Goal: Task Accomplishment & Management: Manage account settings

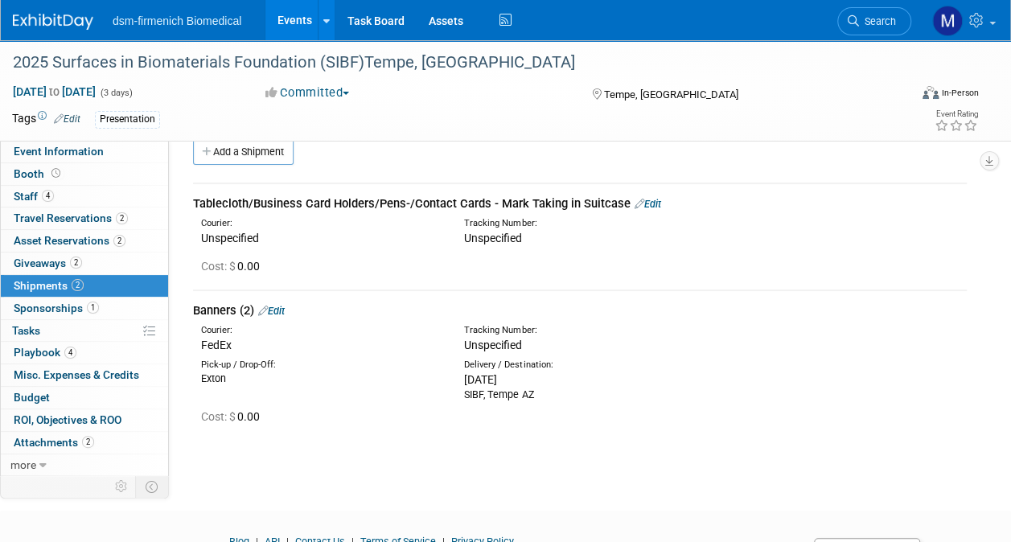
click at [285, 309] on link "Edit" at bounding box center [271, 311] width 27 height 12
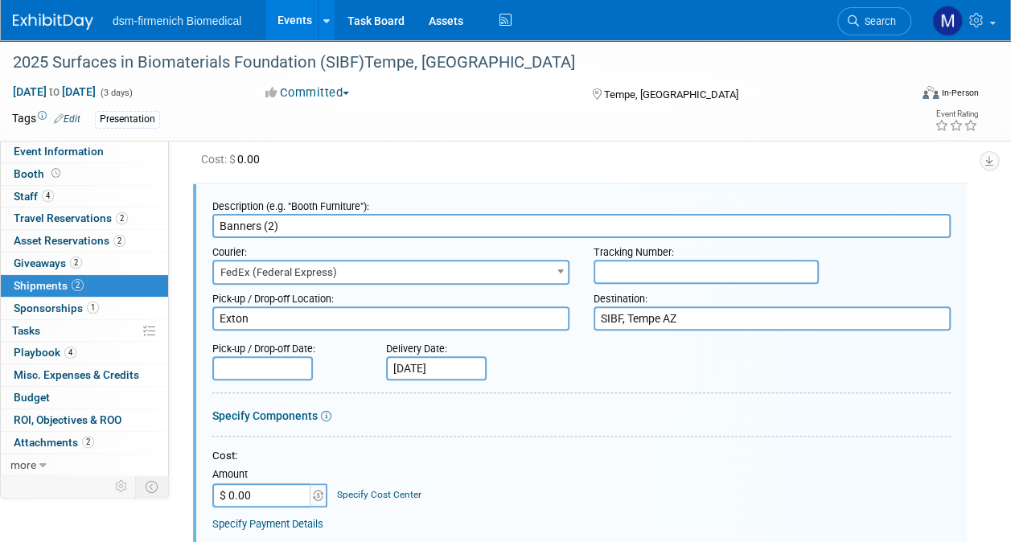
click at [625, 275] on input "text" at bounding box center [705, 272] width 225 height 24
paste input "Katie Kukwa <Katie.Kukwa@dsm-firmenich.com>"
type input "K"
paste input "884111701217"
type input "884111701217"
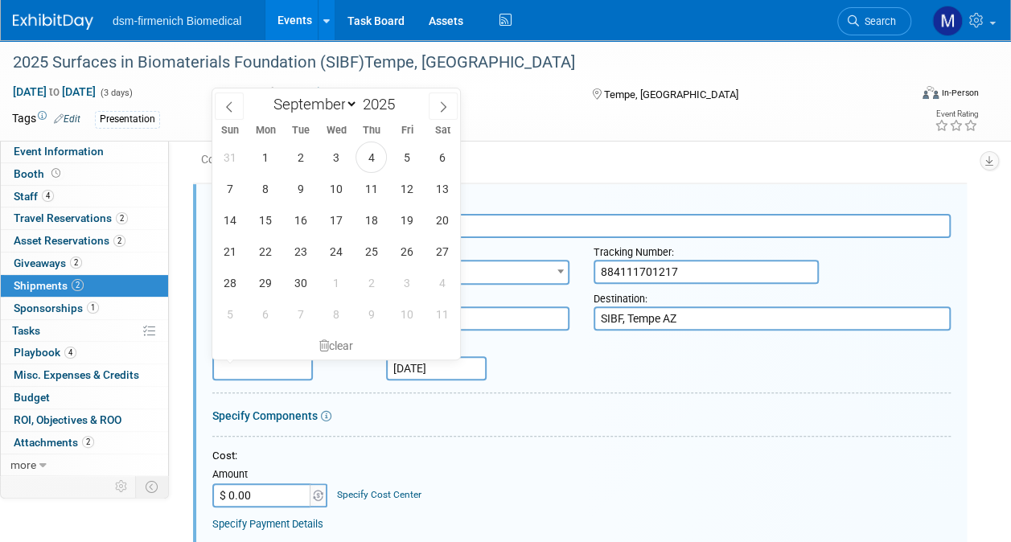
click at [244, 369] on input "text" at bounding box center [262, 368] width 101 height 24
click at [378, 155] on span "4" at bounding box center [370, 157] width 31 height 31
type input "Sep 4, 2025"
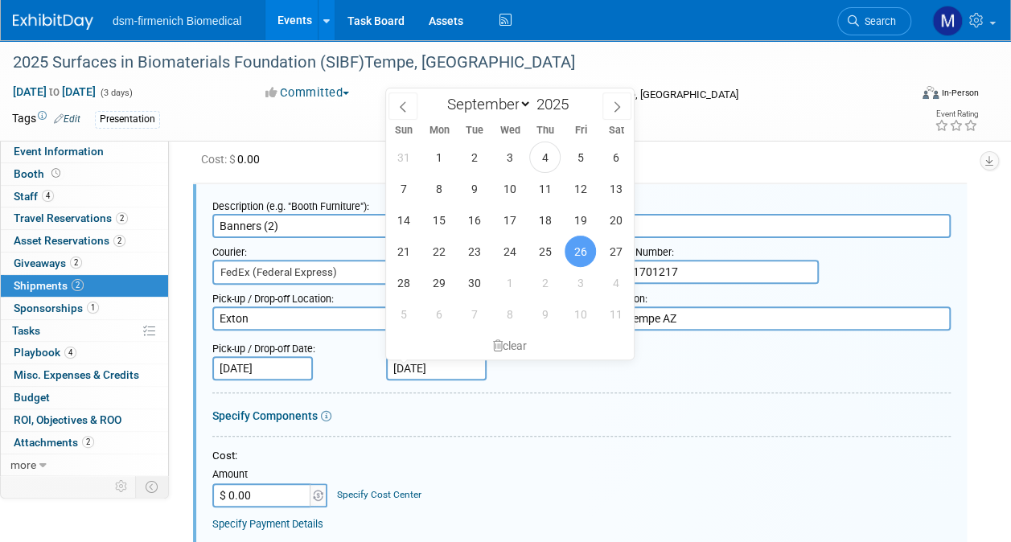
click at [466, 367] on input "Sep 26, 2025" at bounding box center [436, 368] width 101 height 24
click at [516, 188] on span "10" at bounding box center [509, 188] width 31 height 31
type input "Sep 10, 2025"
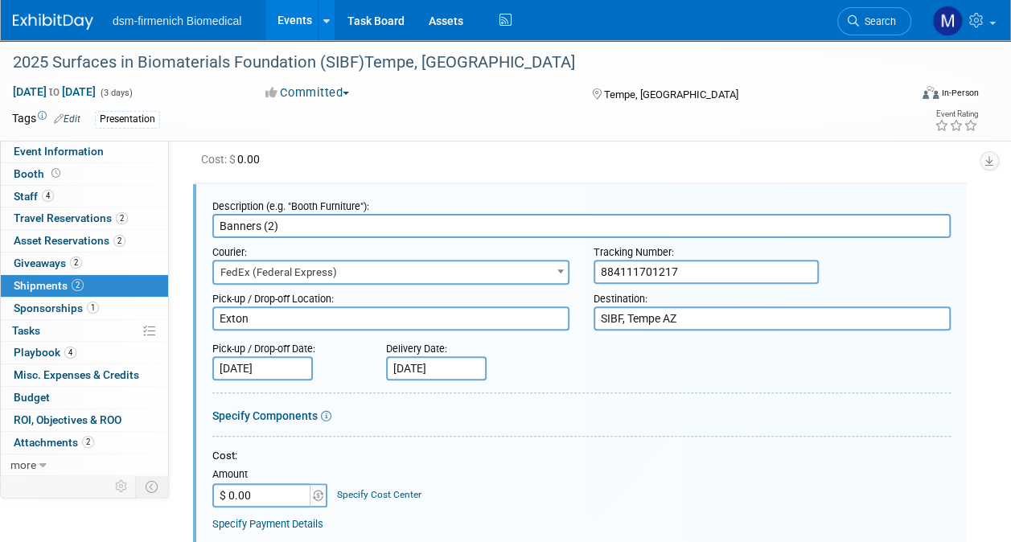
click at [257, 500] on input "$ 0.00" at bounding box center [262, 495] width 101 height 24
type input "$ 23.36"
drag, startPoint x: 1022, startPoint y: 330, endPoint x: 798, endPoint y: 109, distance: 315.0
click at [798, 109] on div "Tags Edit Presentation" at bounding box center [413, 120] width 802 height 24
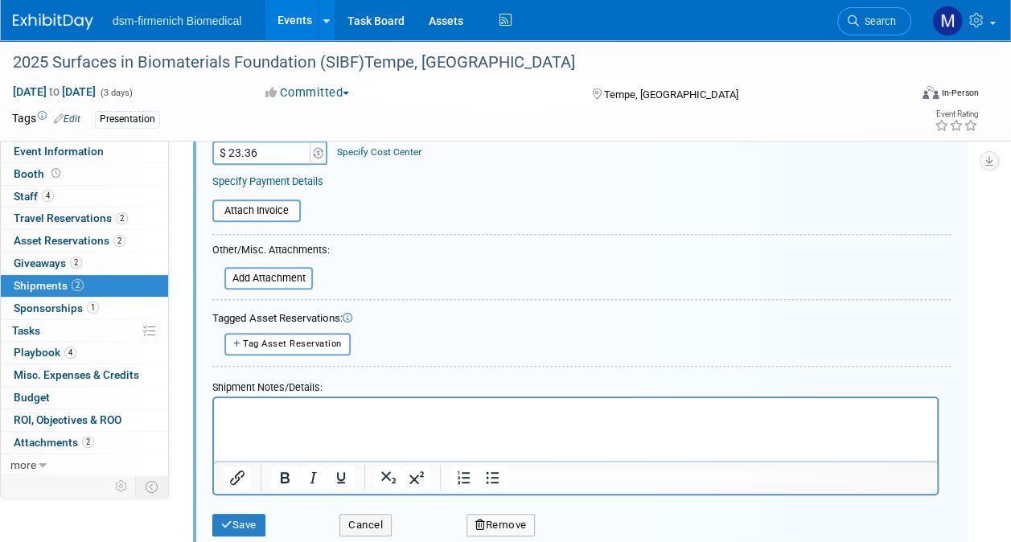
scroll to position [476, 0]
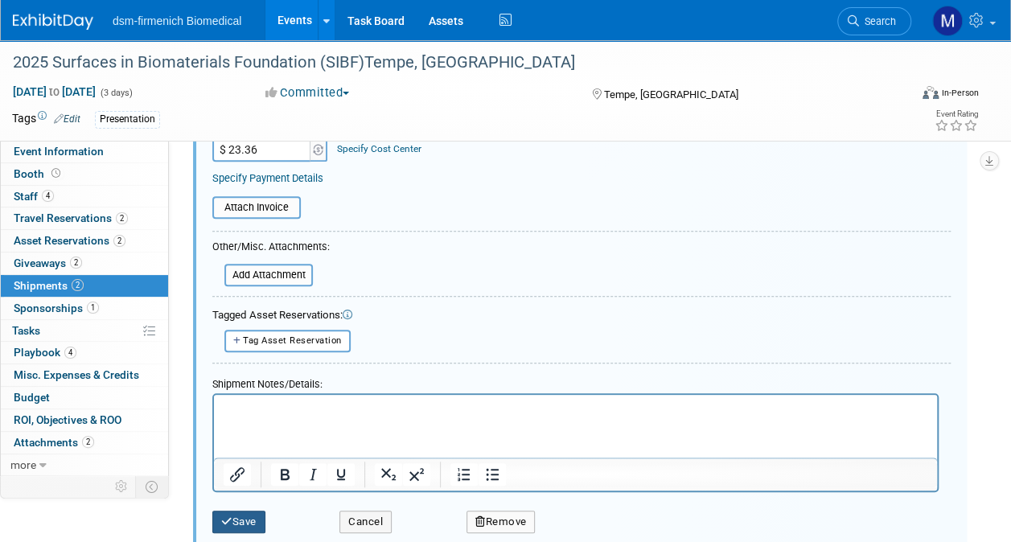
click at [256, 529] on button "Save" at bounding box center [238, 522] width 53 height 23
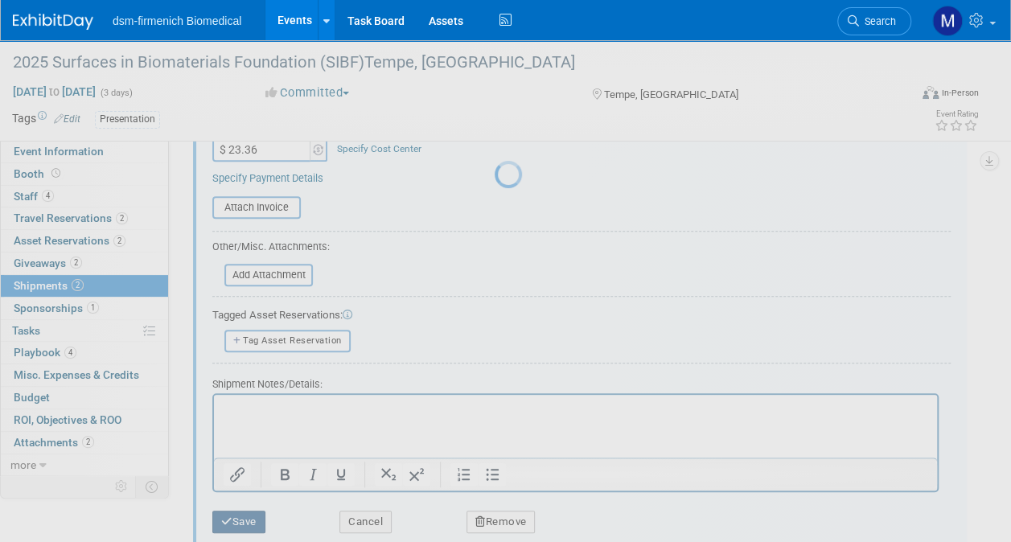
scroll to position [105, 0]
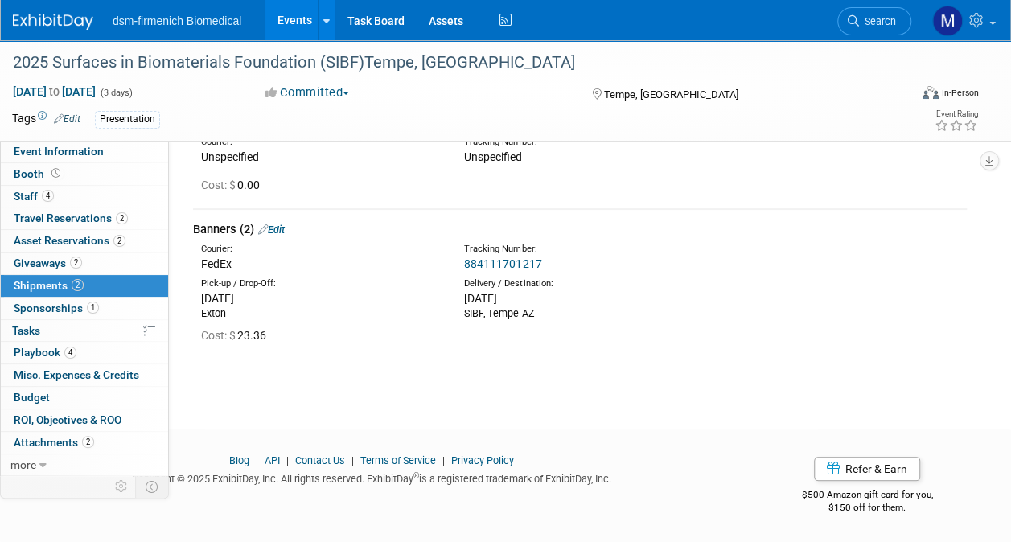
click at [282, 226] on link "Edit" at bounding box center [271, 230] width 27 height 12
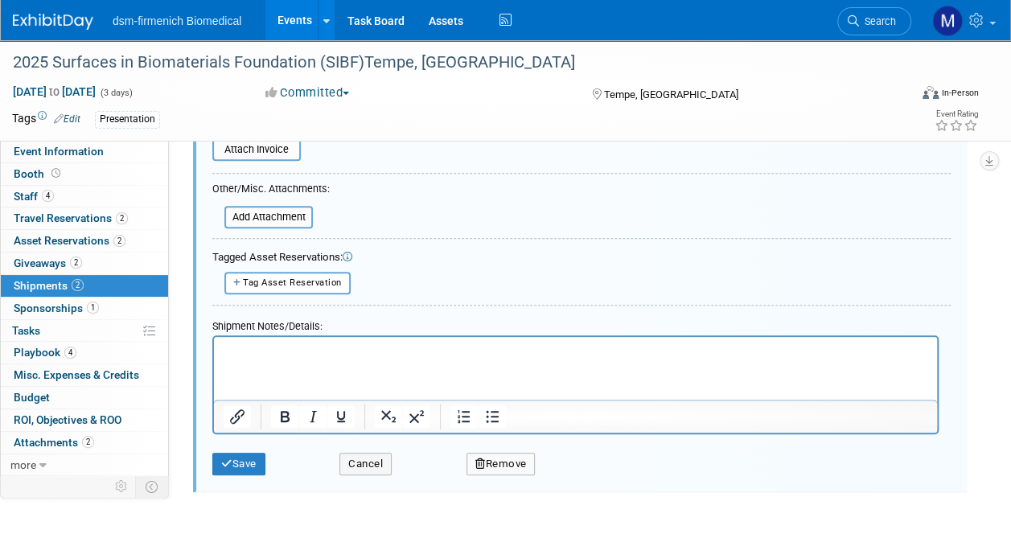
scroll to position [532, 0]
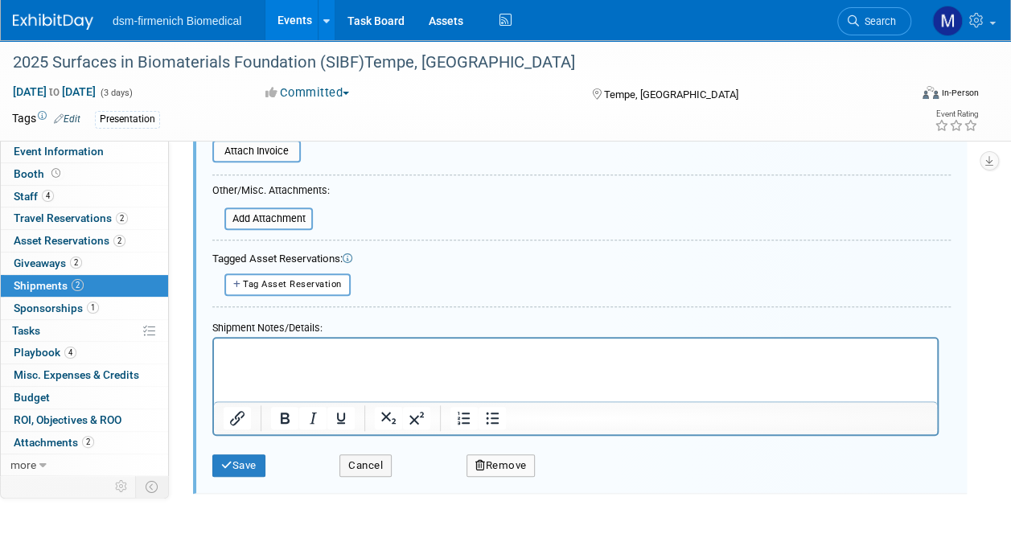
click at [235, 351] on p "Rich Text Area. Press ALT-0 for help." at bounding box center [576, 352] width 704 height 16
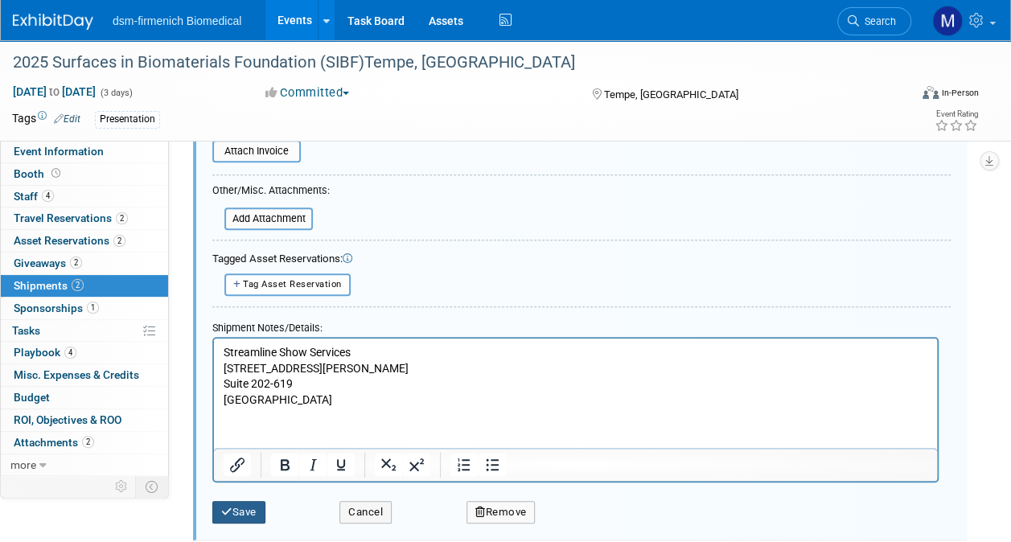
click at [244, 507] on button "Save" at bounding box center [238, 512] width 53 height 23
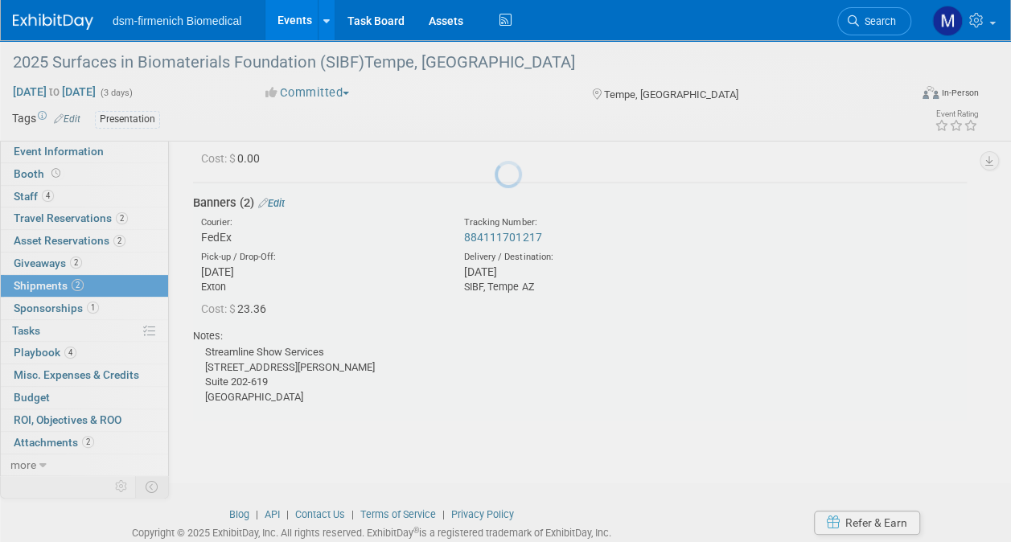
scroll to position [130, 0]
